Goal: Navigation & Orientation: Find specific page/section

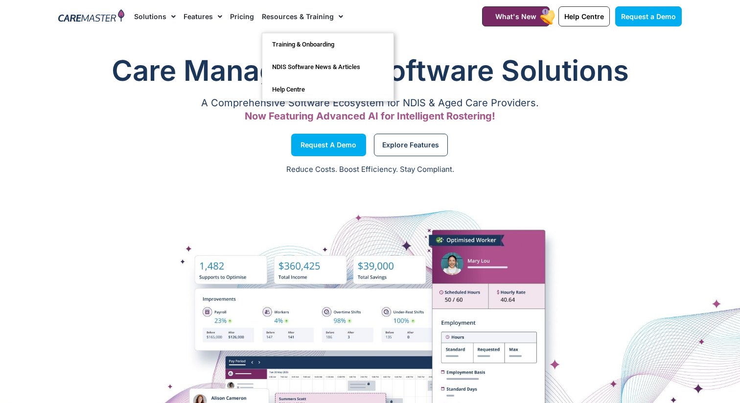
click at [305, 22] on link "Resources & Training" at bounding box center [302, 16] width 81 height 33
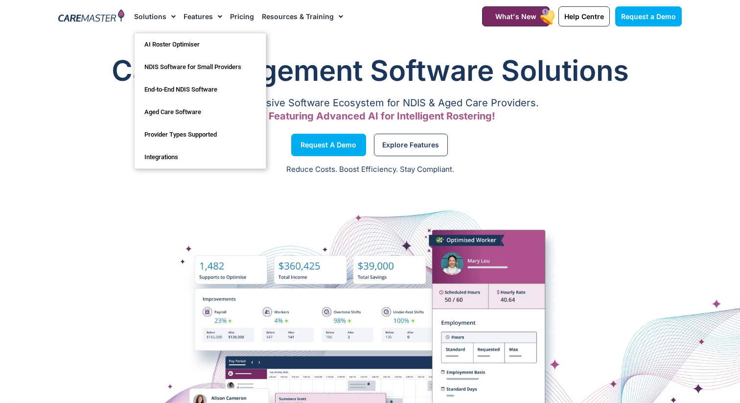
click at [102, 17] on img at bounding box center [91, 16] width 66 height 15
